Goal: Information Seeking & Learning: Find specific page/section

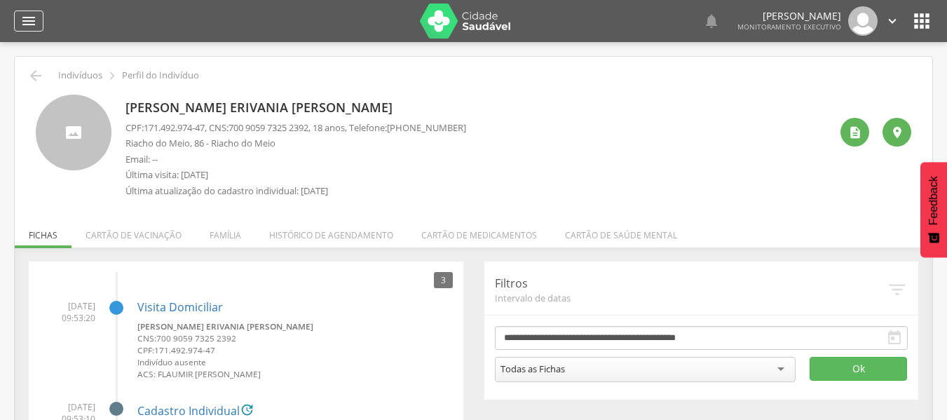
click at [28, 22] on icon "" at bounding box center [28, 21] width 17 height 17
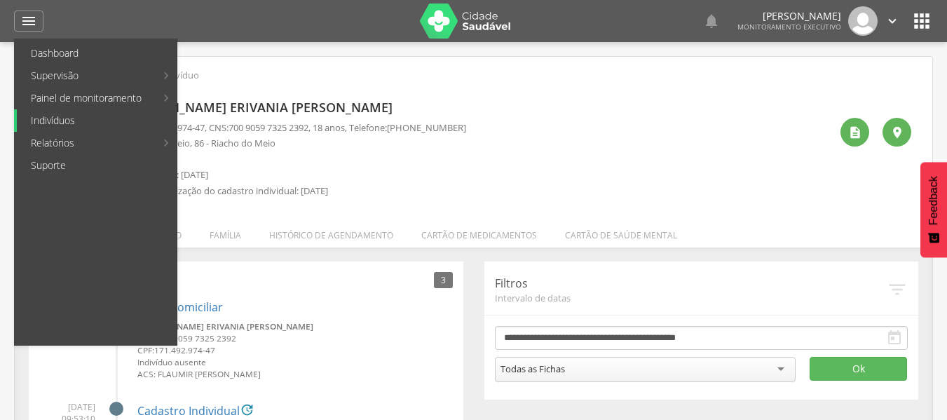
click at [53, 116] on link "Indivíduos" at bounding box center [97, 120] width 160 height 22
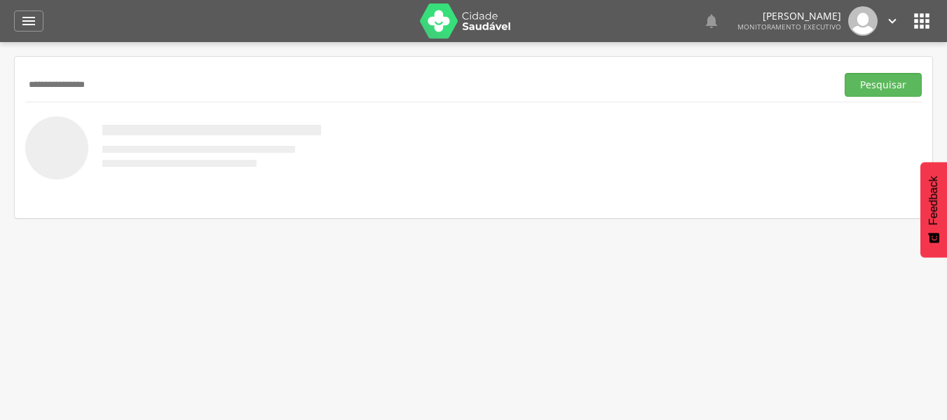
type input "**********"
click at [845, 73] on button "Pesquisar" at bounding box center [883, 85] width 77 height 24
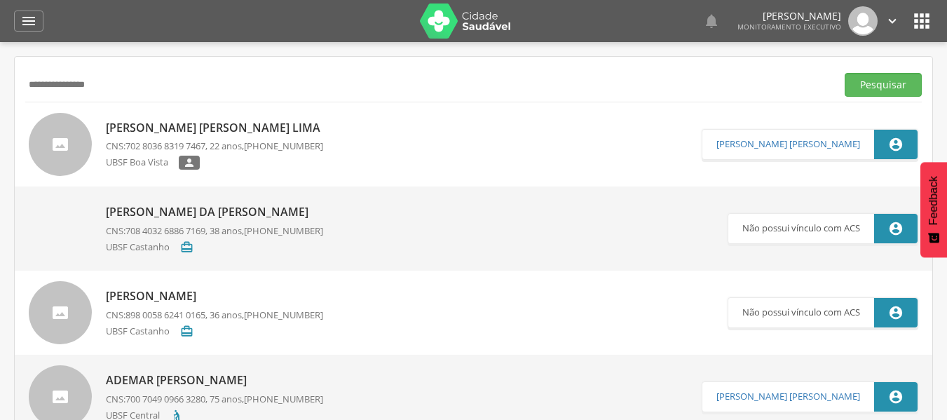
click at [271, 157] on div "UBSF Boa Vista " at bounding box center [217, 165] width 222 height 18
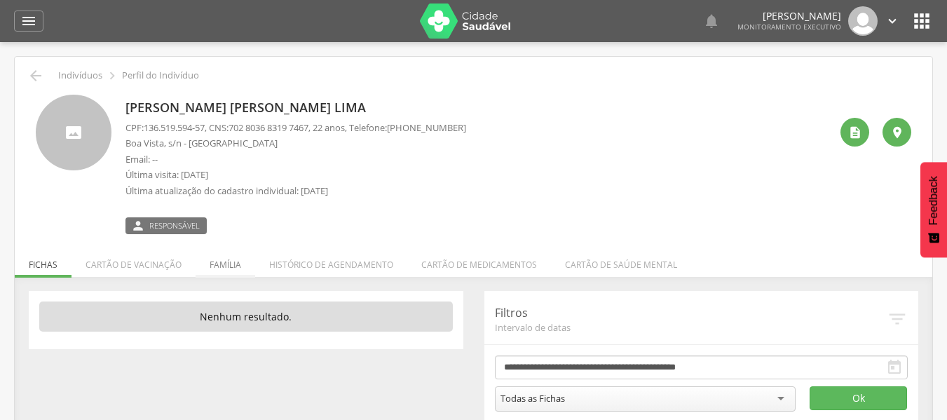
click at [222, 265] on li "Família" at bounding box center [226, 261] width 60 height 33
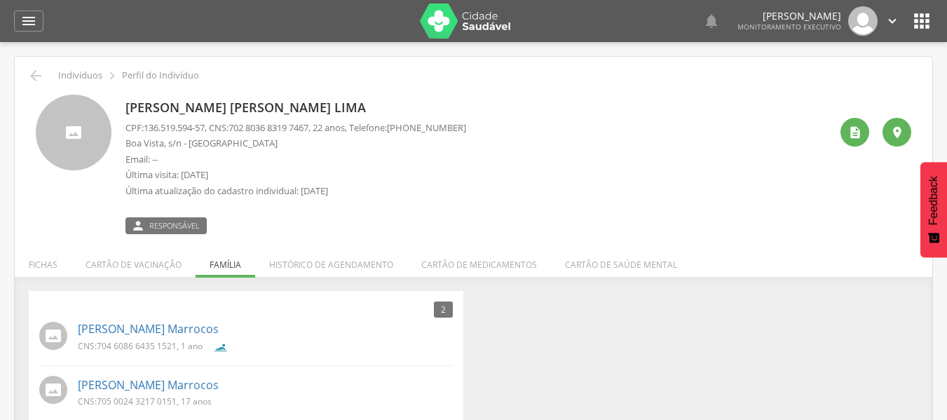
scroll to position [42, 0]
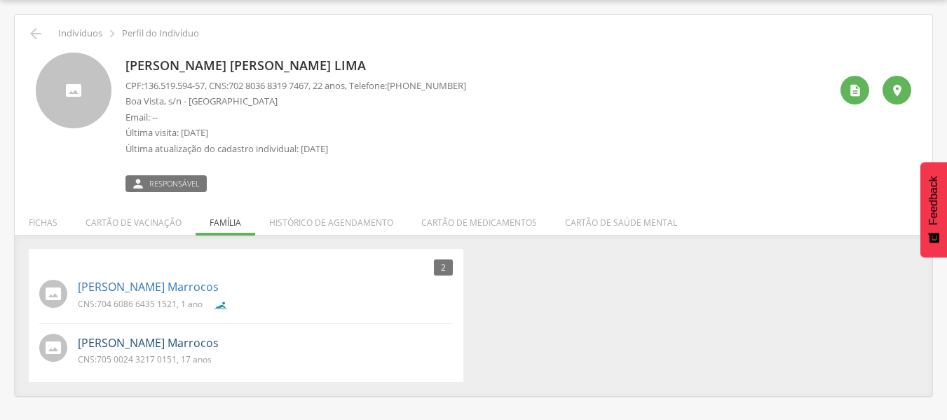
click at [197, 337] on link "[PERSON_NAME] Marrocos" at bounding box center [148, 343] width 141 height 16
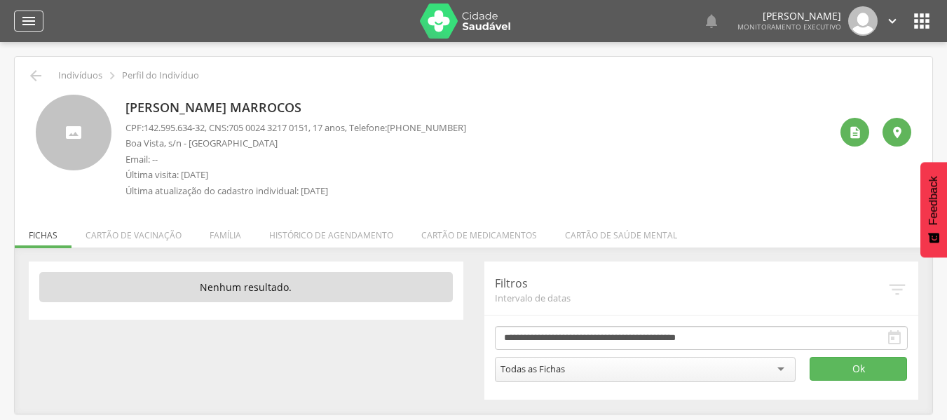
click at [32, 25] on icon "" at bounding box center [28, 21] width 17 height 17
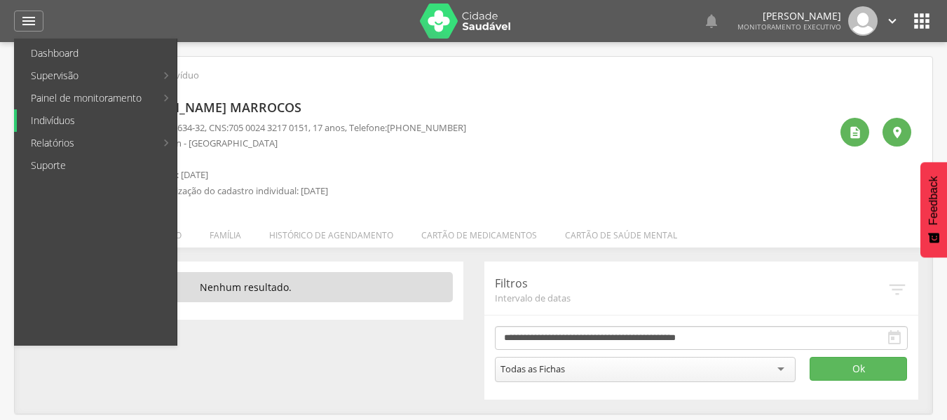
click at [56, 121] on link "Indivíduos" at bounding box center [97, 120] width 160 height 22
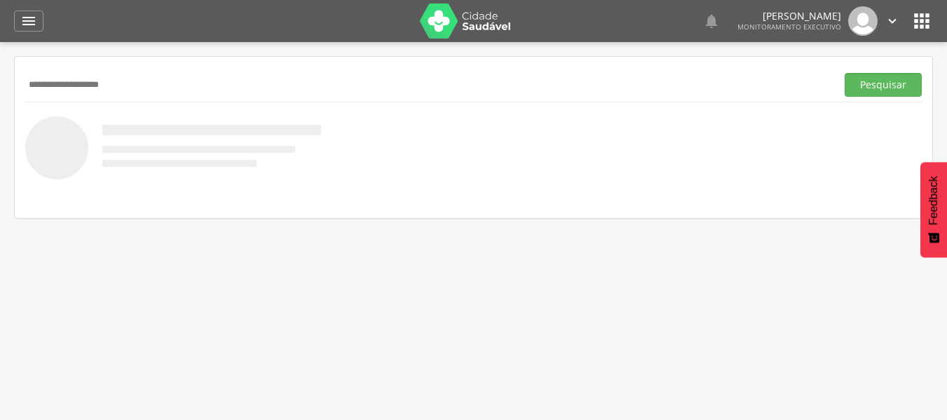
type input "**********"
click at [845, 73] on button "Pesquisar" at bounding box center [883, 85] width 77 height 24
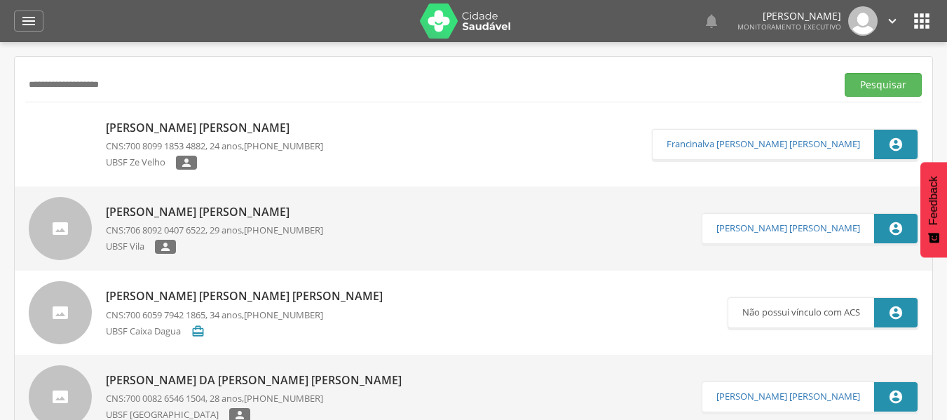
click at [210, 162] on div "UBSF Ze Velho " at bounding box center [214, 165] width 217 height 18
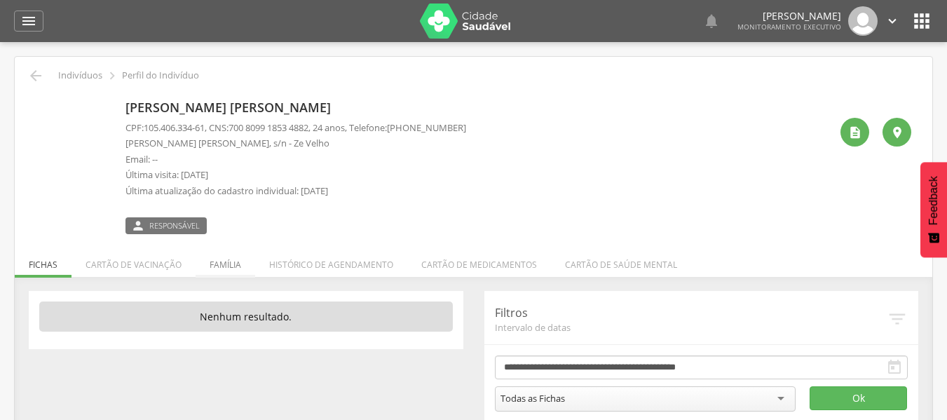
click at [224, 264] on li "Família" at bounding box center [226, 261] width 60 height 33
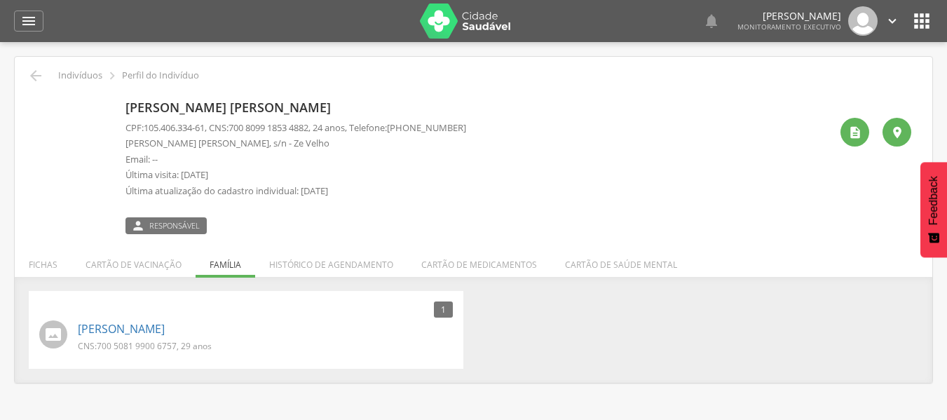
scroll to position [42, 0]
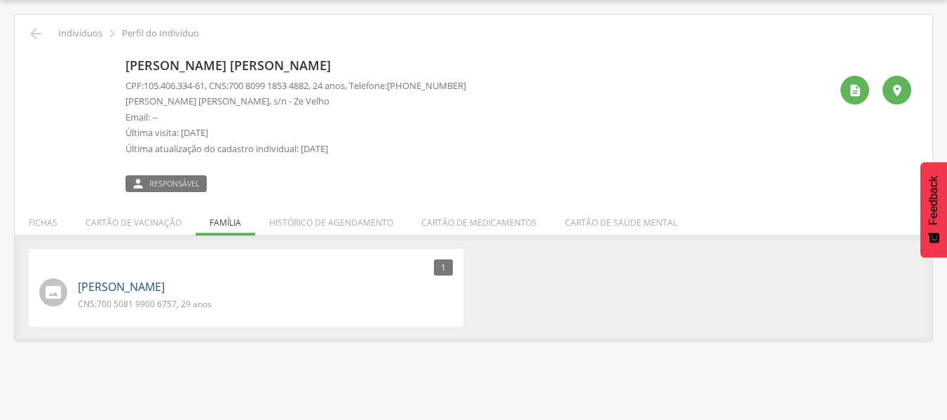
click at [165, 286] on link "[PERSON_NAME]" at bounding box center [121, 287] width 87 height 16
